Goal: Navigation & Orientation: Find specific page/section

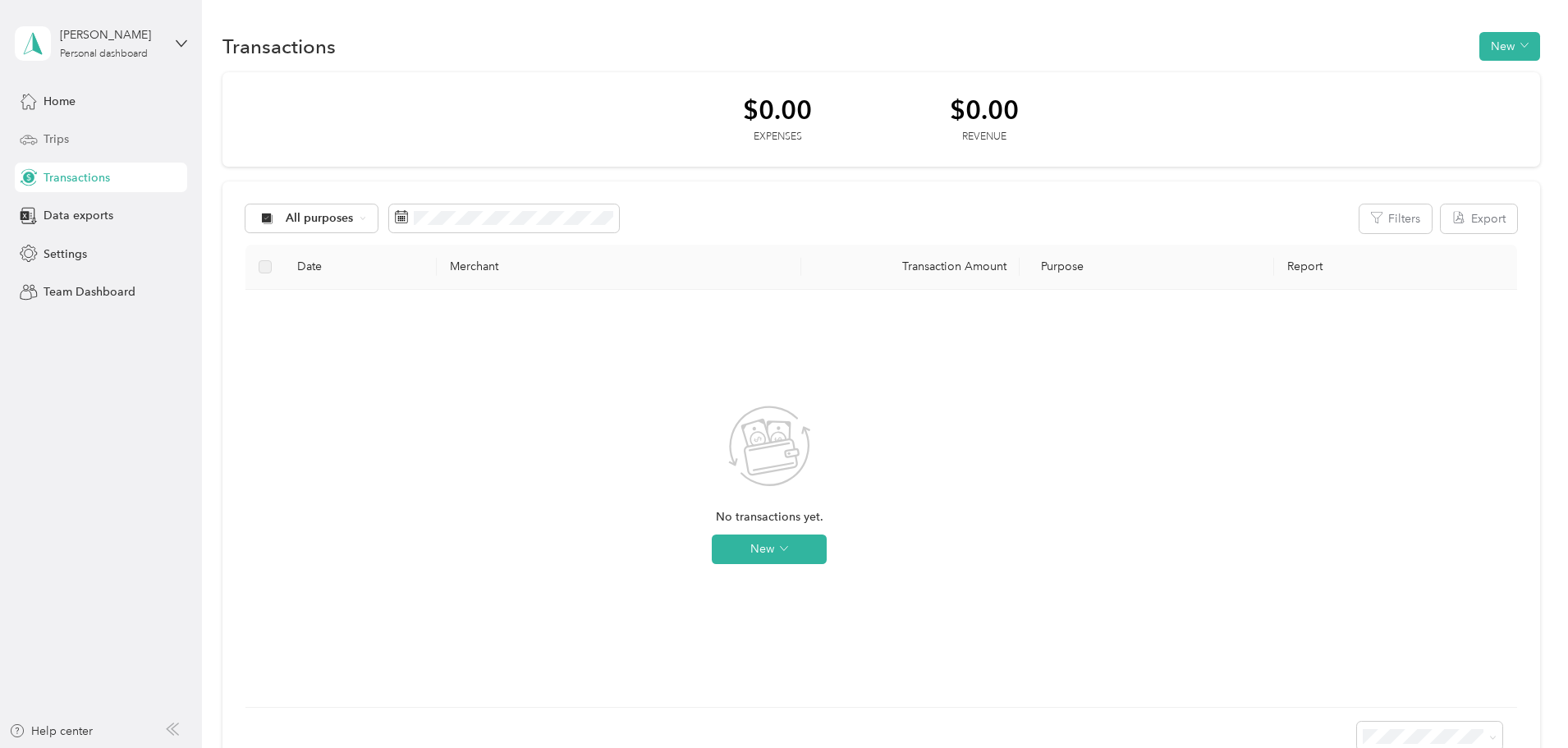
click at [47, 136] on span "Trips" at bounding box center [56, 138] width 26 height 17
